Goal: Information Seeking & Learning: Learn about a topic

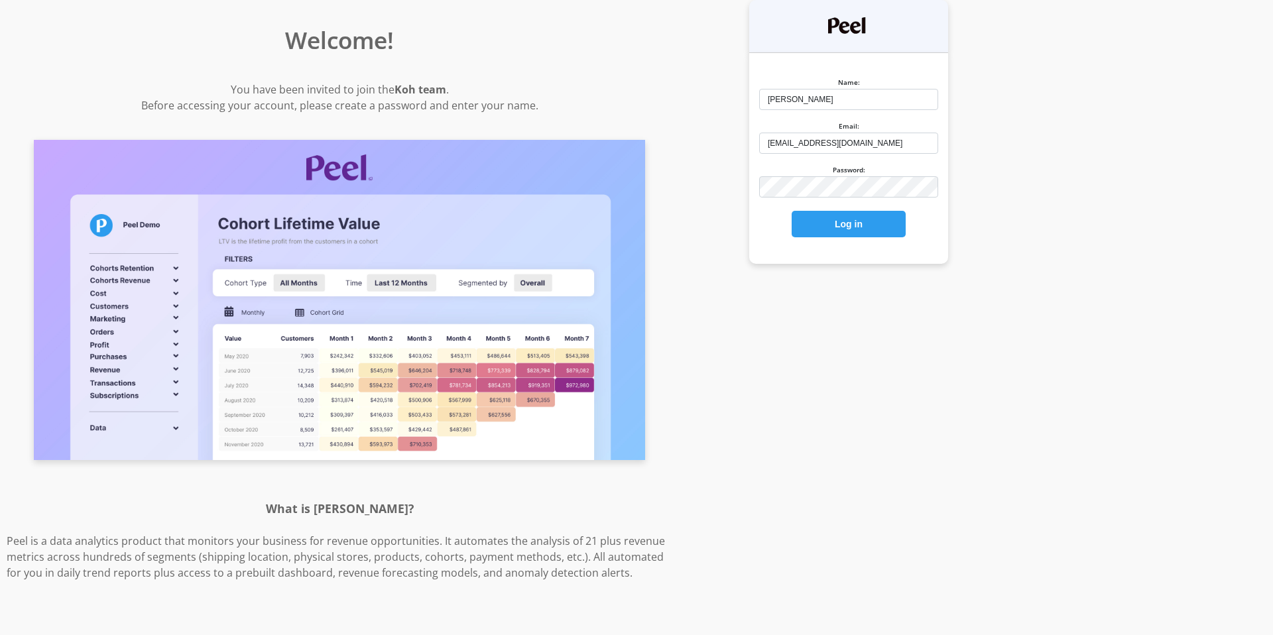
click at [839, 214] on button "Log in" at bounding box center [848, 224] width 114 height 27
click at [836, 224] on button "Log in" at bounding box center [848, 224] width 114 height 27
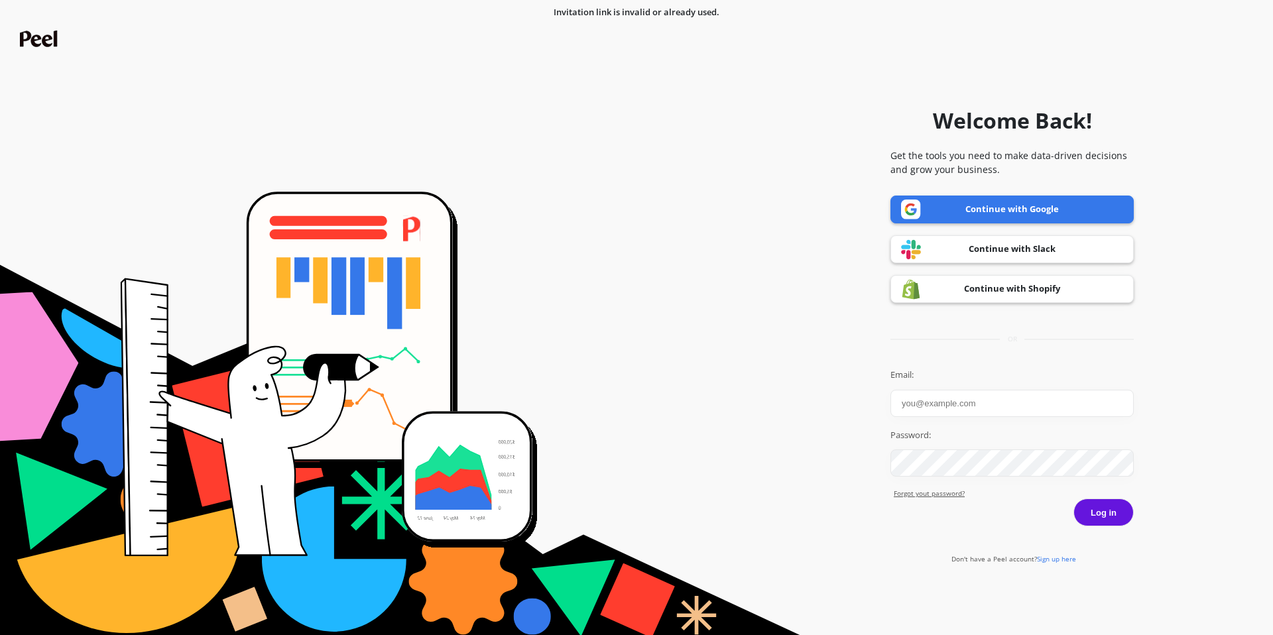
type input "[EMAIL_ADDRESS][DOMAIN_NAME]"
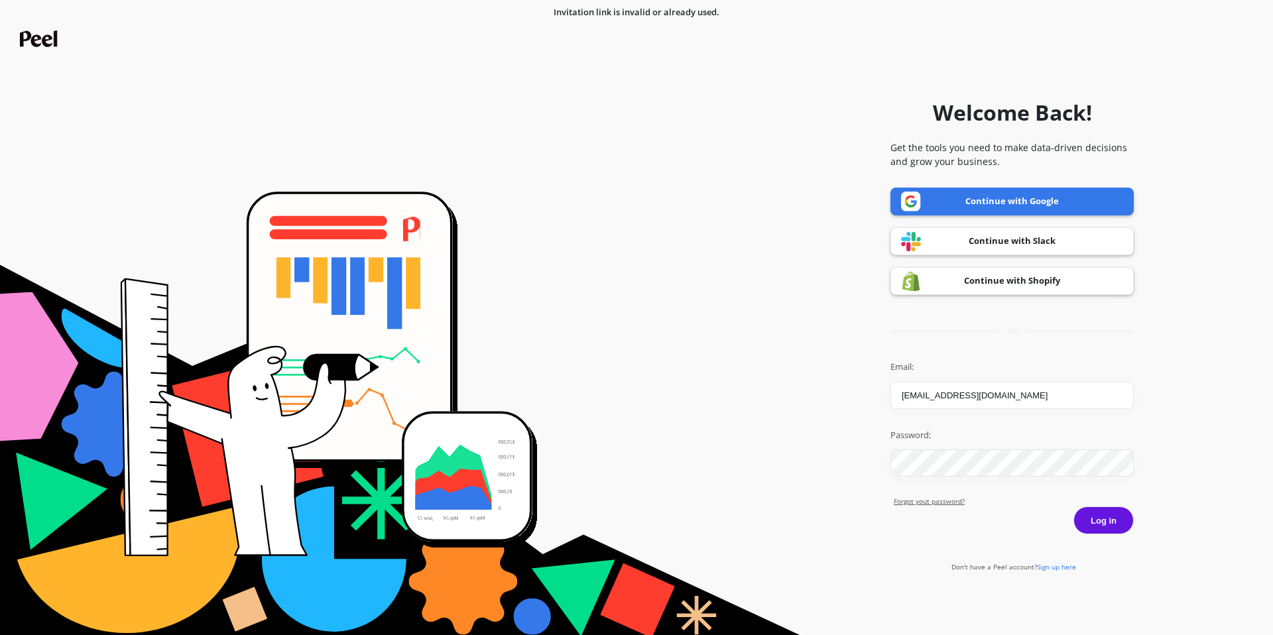
click at [1086, 530] on button "Log in" at bounding box center [1103, 520] width 60 height 28
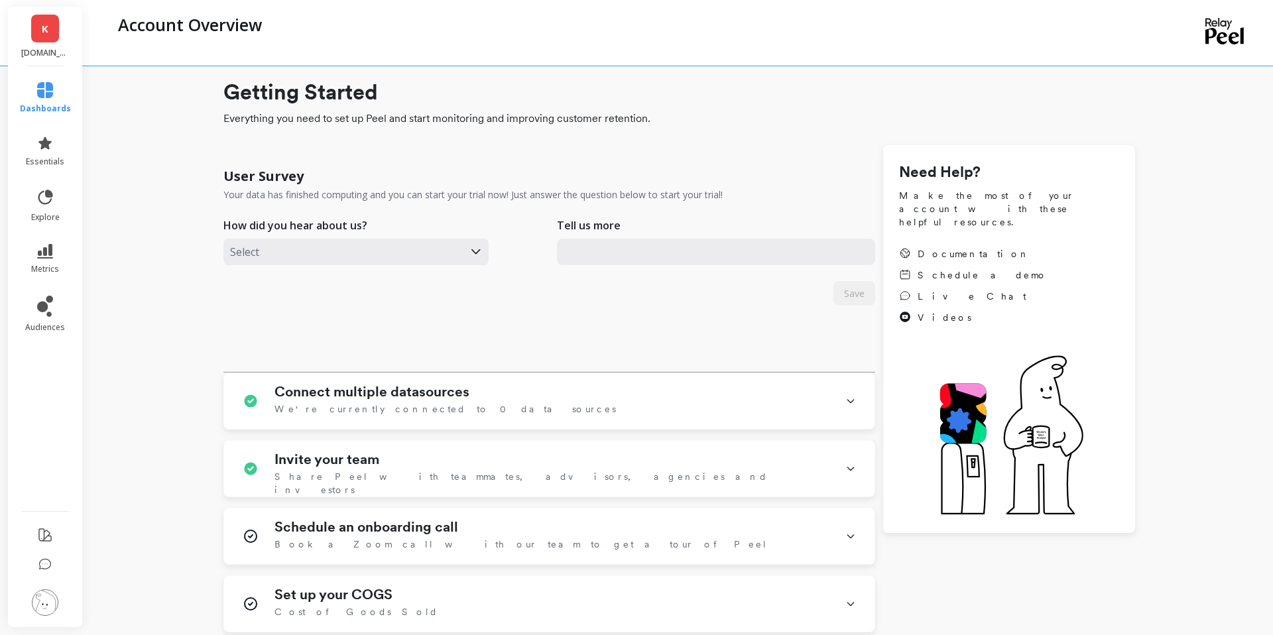
type input "[EMAIL_ADDRESS][DOMAIN_NAME]"
click at [51, 191] on icon at bounding box center [45, 197] width 19 height 19
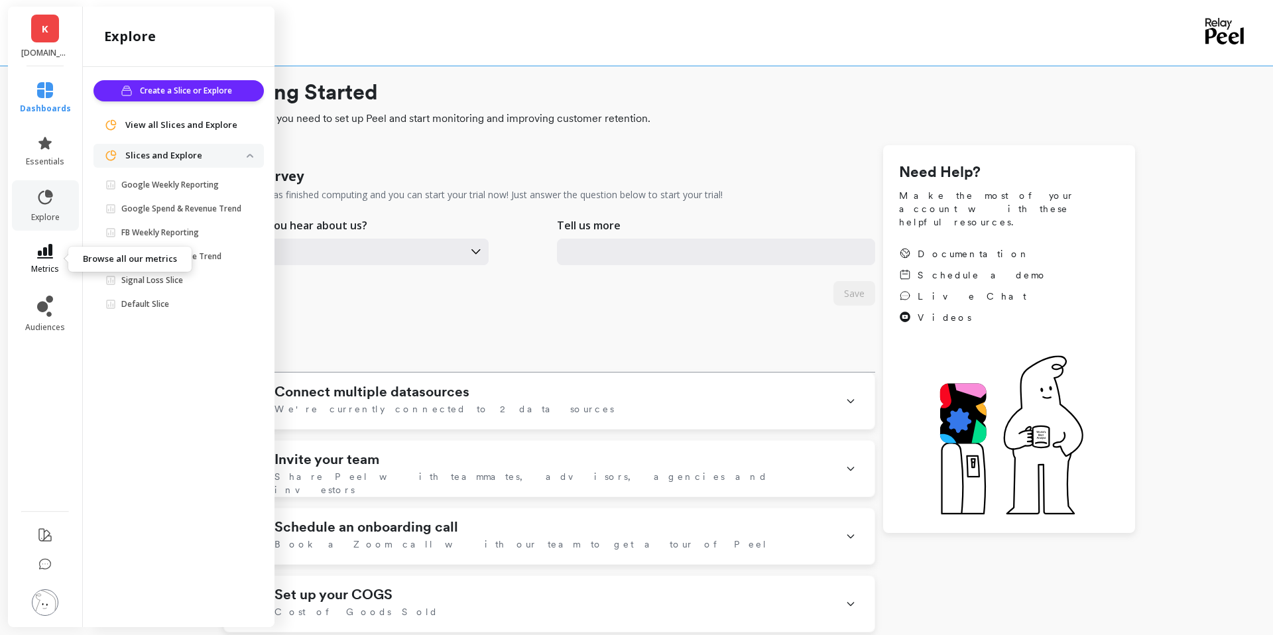
click at [45, 269] on span "metrics" at bounding box center [45, 269] width 28 height 11
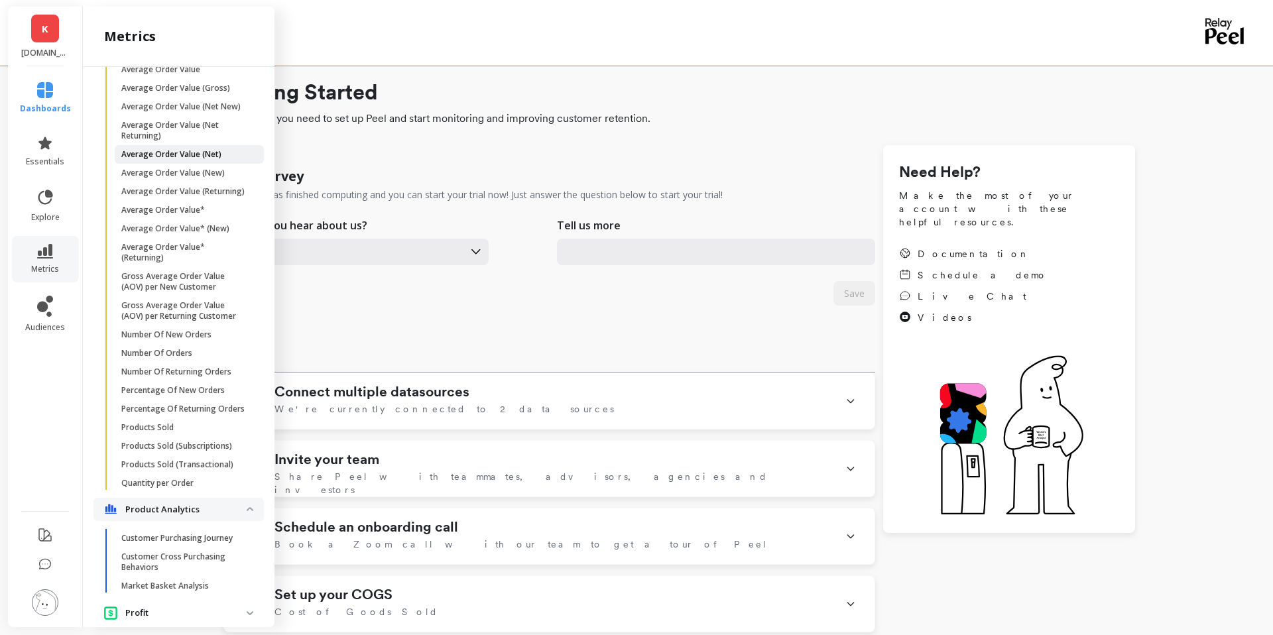
scroll to position [245, 0]
click at [162, 538] on p "Customer Purchasing Journey" at bounding box center [176, 537] width 111 height 11
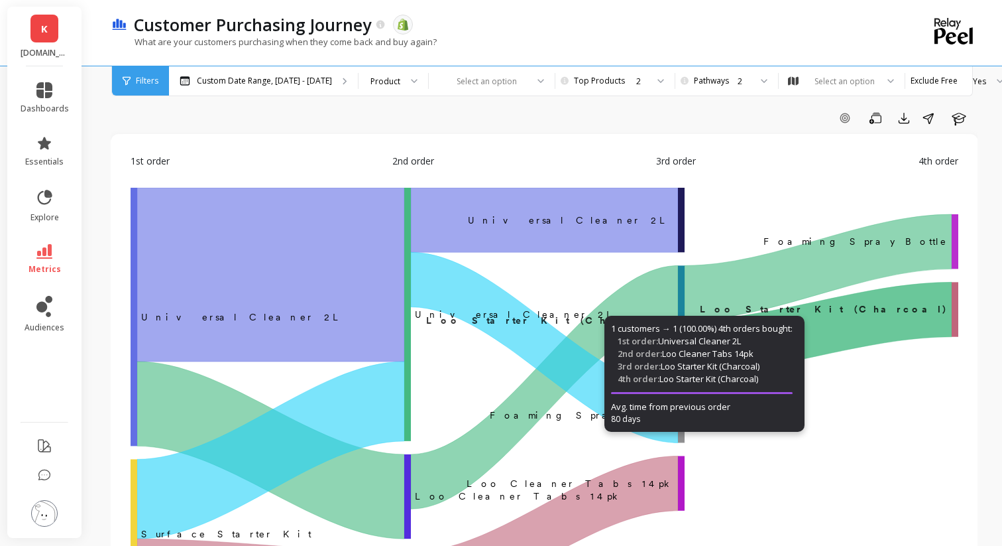
scroll to position [0, 1]
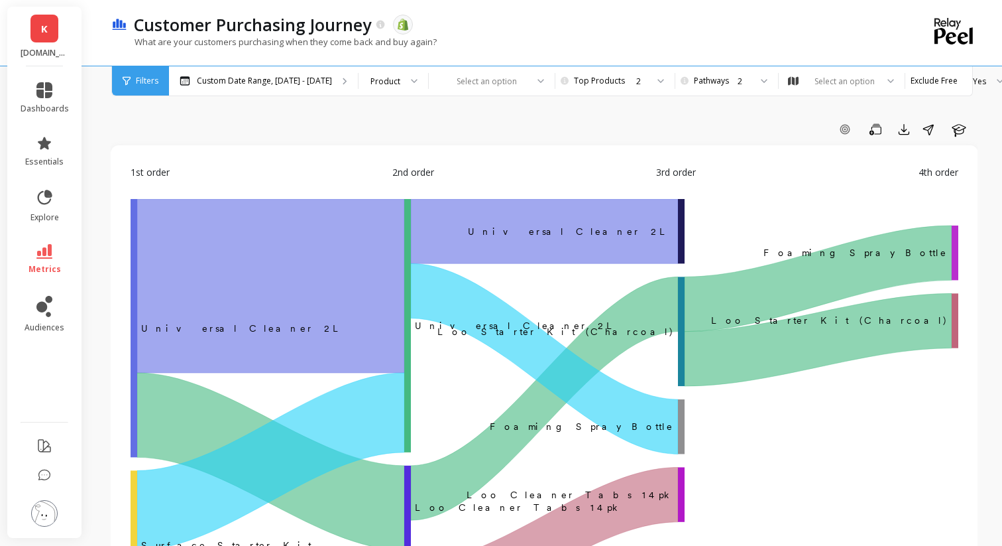
click at [659, 57] on div "What are your customers purchasing when they come back and buy again?" at bounding box center [489, 48] width 756 height 25
drag, startPoint x: 138, startPoint y: 24, endPoint x: 367, endPoint y: 23, distance: 228.7
click at [367, 23] on p "Customer Purchasing Journey" at bounding box center [252, 24] width 237 height 23
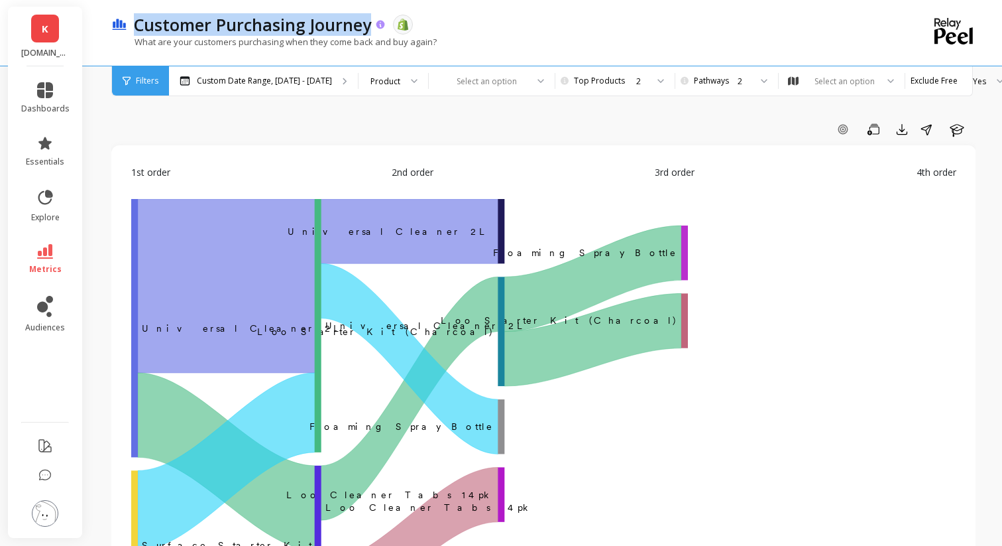
scroll to position [0, 0]
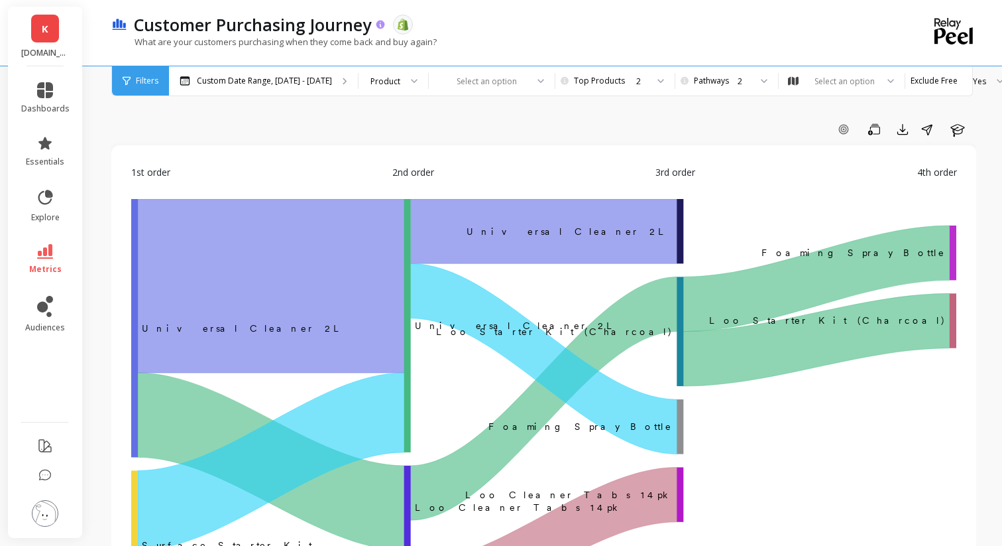
click at [367, 23] on p "Customer Purchasing Journey" at bounding box center [252, 24] width 237 height 23
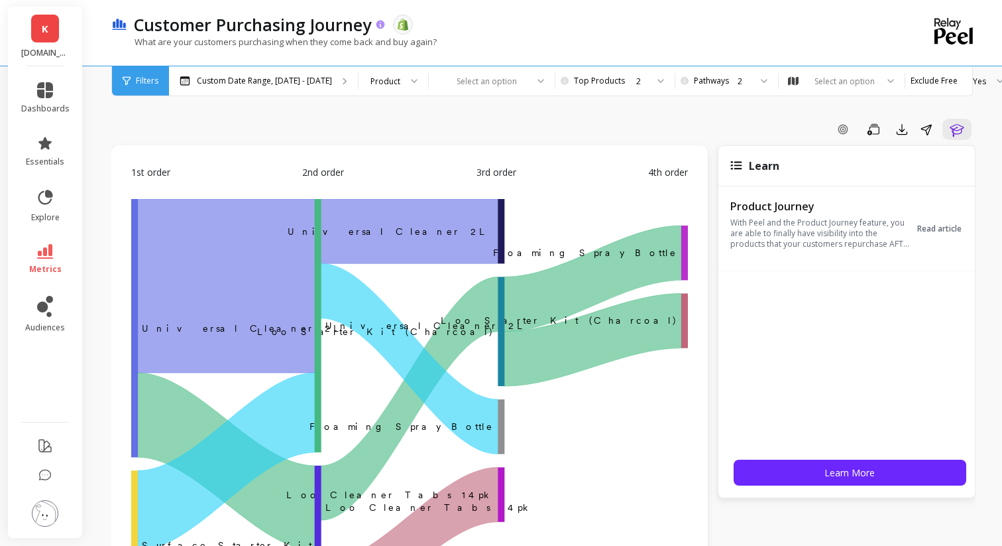
click at [367, 23] on p "Customer Purchasing Journey" at bounding box center [252, 24] width 237 height 23
